Goal: Find specific page/section: Find specific page/section

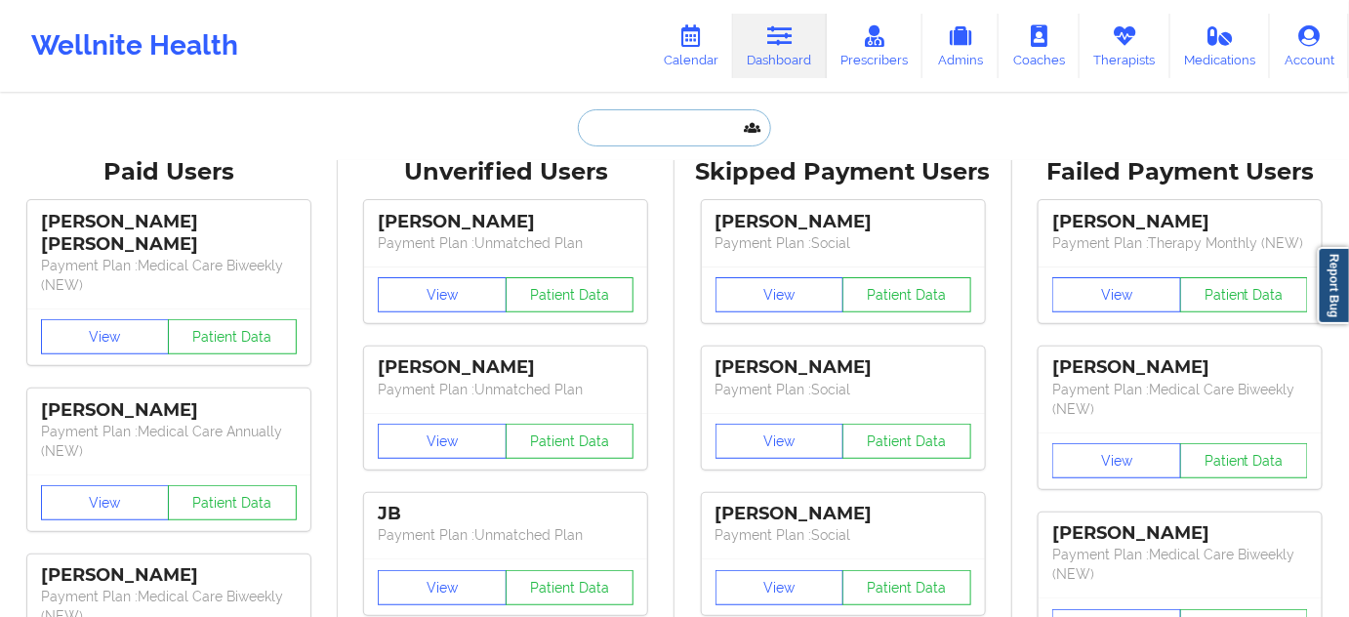
click at [624, 135] on input "text" at bounding box center [674, 127] width 193 height 37
paste input "[PERSON_NAME]"
type input "[PERSON_NAME]"
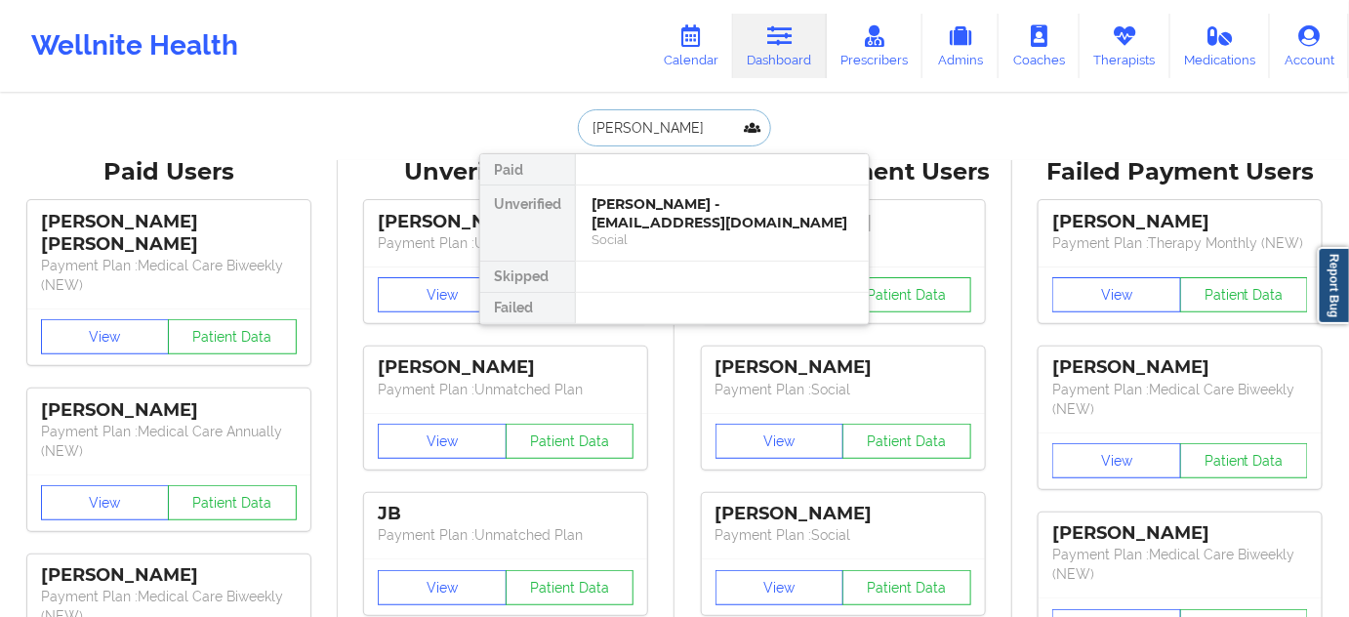
click at [657, 209] on div "[PERSON_NAME] - [EMAIL_ADDRESS][DOMAIN_NAME]" at bounding box center [723, 213] width 262 height 36
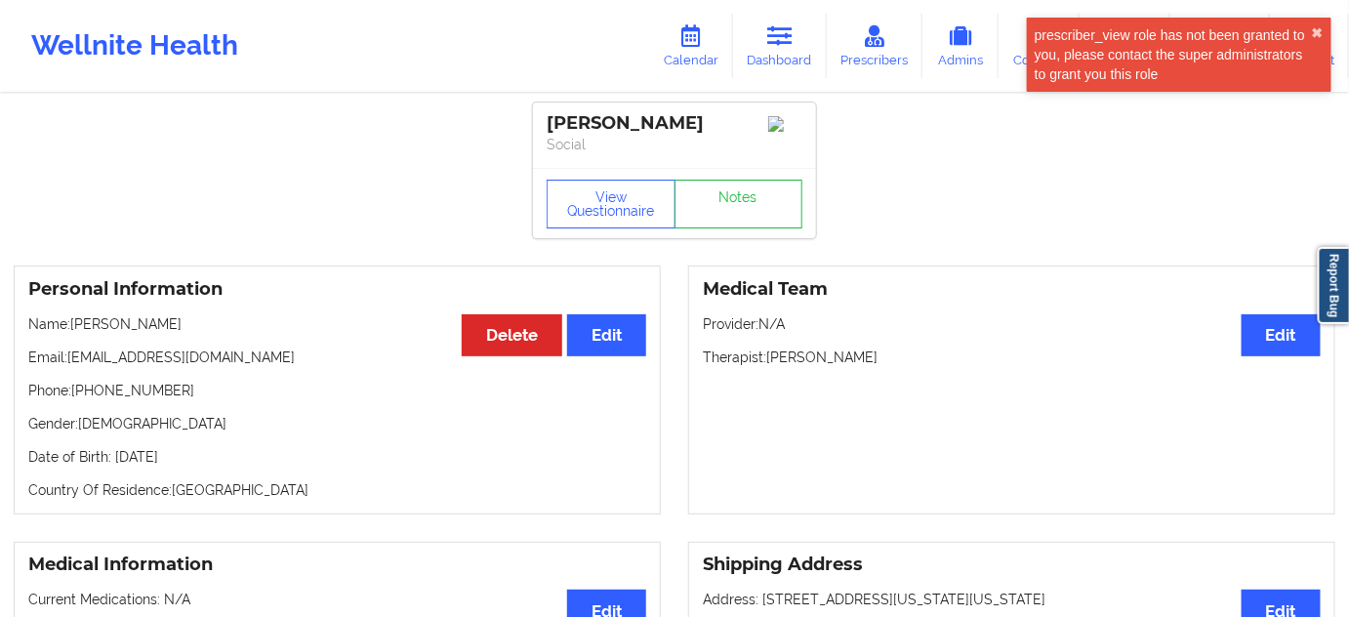
click at [83, 398] on p "Phone: [PHONE_NUMBER]" at bounding box center [337, 391] width 618 height 20
drag, startPoint x: 83, startPoint y: 397, endPoint x: 209, endPoint y: 391, distance: 126.1
click at [209, 391] on p "Phone: [PHONE_NUMBER]" at bounding box center [337, 391] width 618 height 20
copy p "[PHONE_NUMBER]"
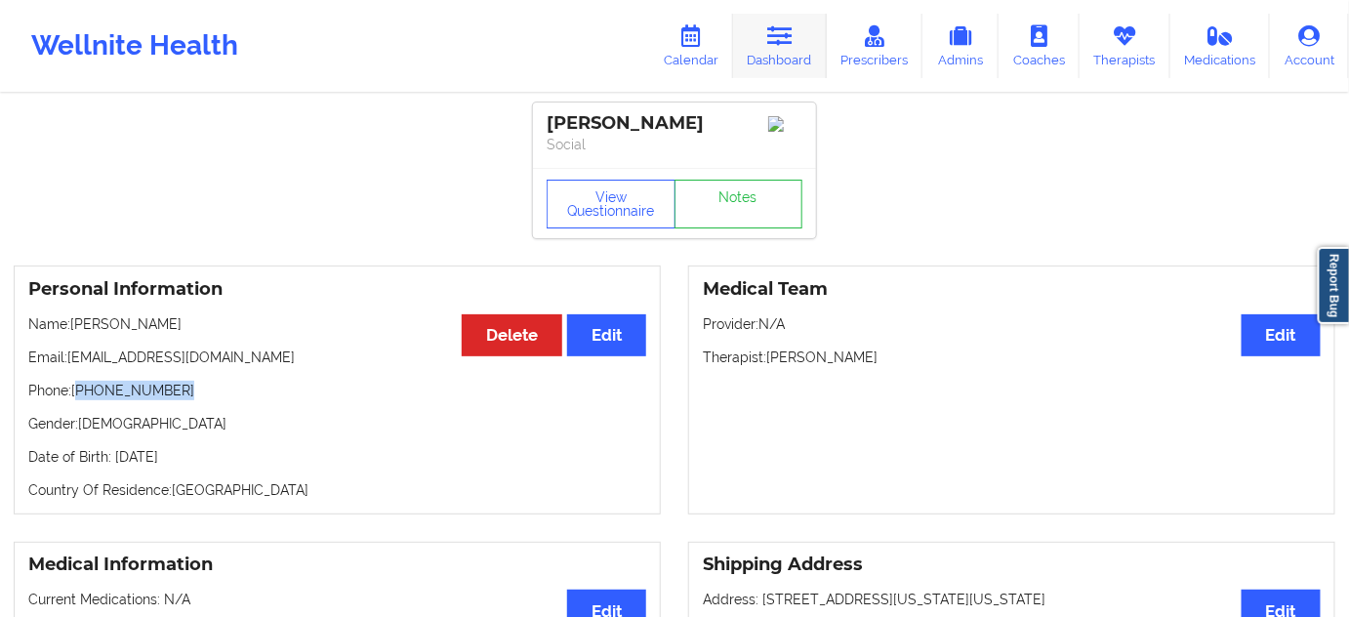
click at [819, 41] on link "Dashboard" at bounding box center [780, 46] width 94 height 64
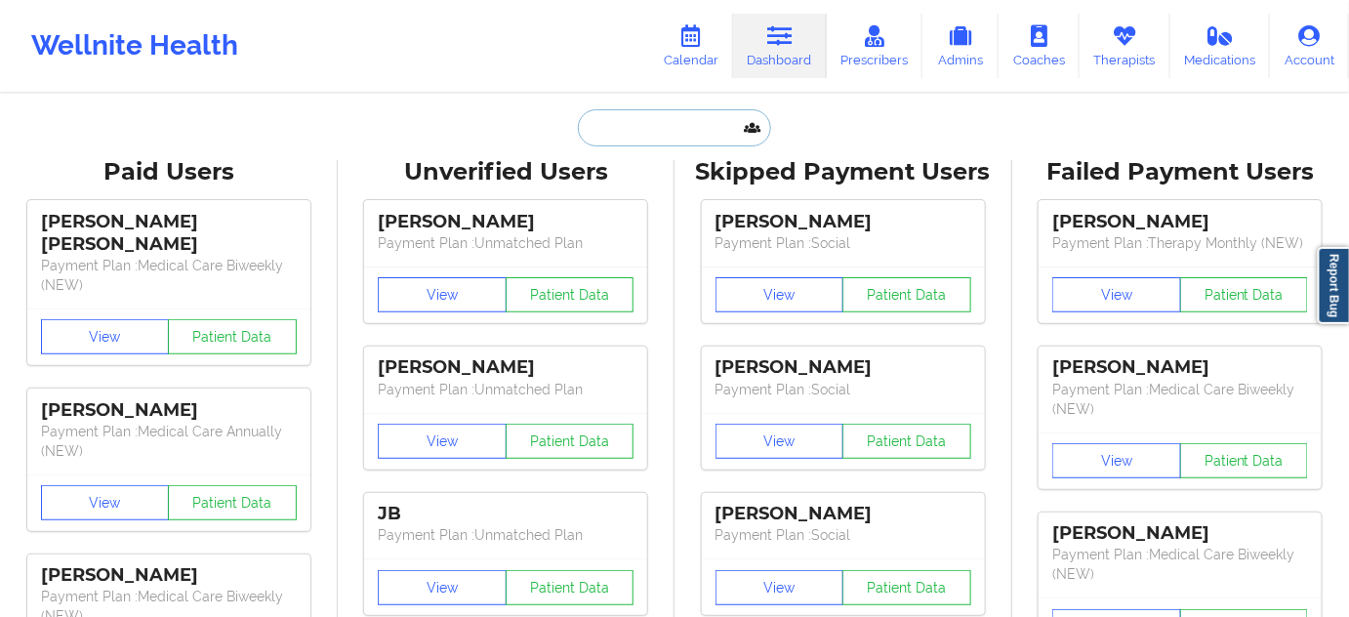
click at [661, 114] on input "text" at bounding box center [674, 127] width 193 height 37
paste input "[EMAIL_ADDRESS][DOMAIN_NAME]"
type input "[EMAIL_ADDRESS][DOMAIN_NAME]"
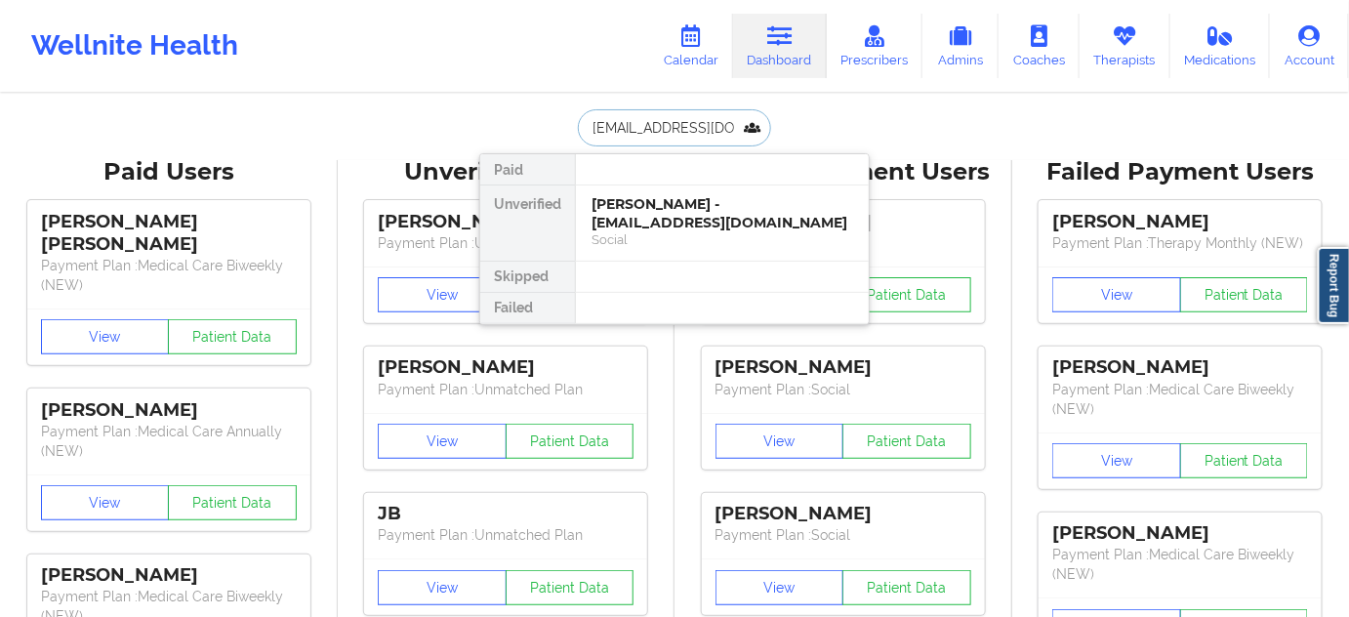
scroll to position [0, 24]
click at [663, 215] on div "Cyquia [PERSON_NAME] - [EMAIL_ADDRESS][DOMAIN_NAME]" at bounding box center [723, 213] width 262 height 36
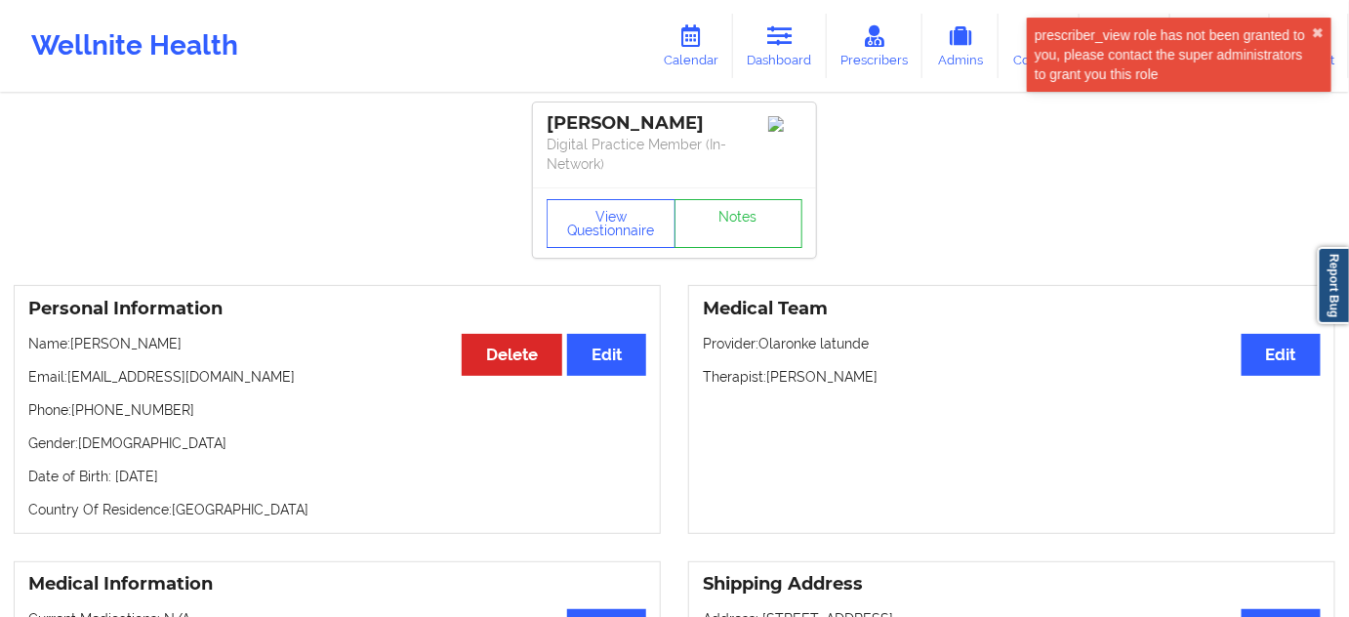
click at [664, 123] on div "[PERSON_NAME]" at bounding box center [675, 123] width 256 height 22
copy div "[PERSON_NAME]"
